Goal: Task Accomplishment & Management: Manage account settings

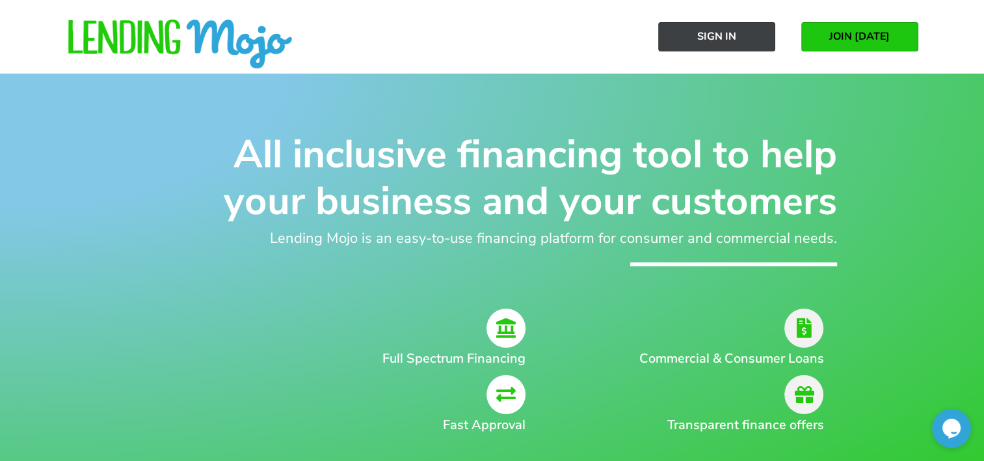
click at [695, 40] on link "Sign In" at bounding box center [716, 36] width 117 height 29
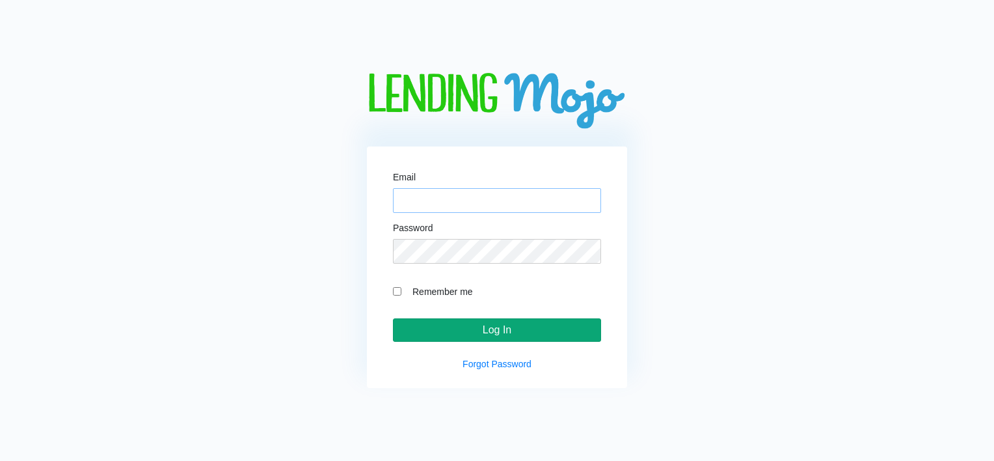
type input "[EMAIL_ADDRESS][DOMAIN_NAME]"
click at [506, 328] on input "Log In" at bounding box center [497, 329] width 208 height 23
